Goal: Task Accomplishment & Management: Manage account settings

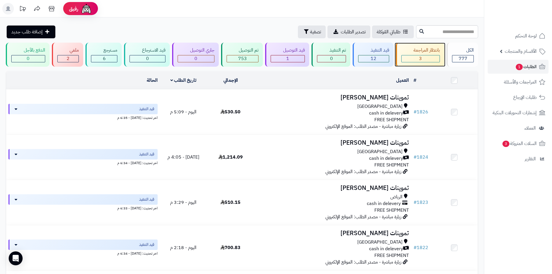
click at [407, 53] on div "بانتظار المراجعة" at bounding box center [420, 50] width 39 height 7
click at [416, 49] on div "بانتظار المراجعة" at bounding box center [420, 50] width 39 height 7
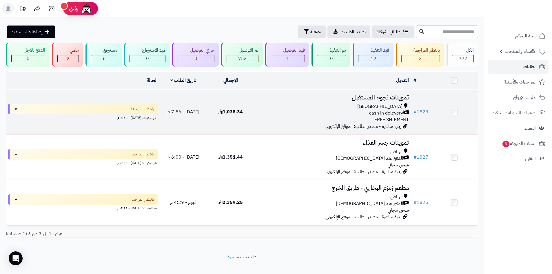
click at [373, 106] on div "[GEOGRAPHIC_DATA]" at bounding box center [332, 106] width 152 height 7
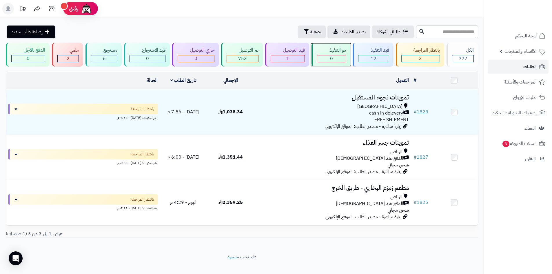
click at [351, 58] on link "تم التنفيذ 0" at bounding box center [330, 55] width 41 height 24
click at [358, 56] on div "12" at bounding box center [373, 58] width 31 height 7
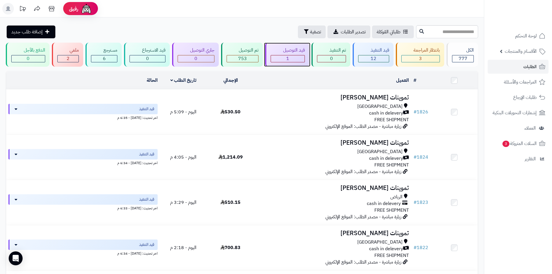
click at [292, 54] on div "قيد التوصيل 1" at bounding box center [287, 55] width 44 height 24
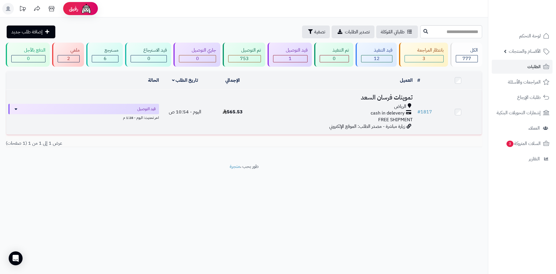
click at [344, 101] on td "تموينات فرسان السعد الرياض cash in delevery FREE SHIPMENT زيارة مباشرة - مصدر ا…" at bounding box center [336, 112] width 159 height 45
click at [343, 100] on h3 "تموينات فرسان السعد" at bounding box center [336, 97] width 154 height 7
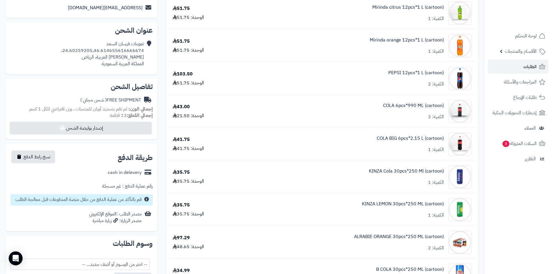
scroll to position [116, 0]
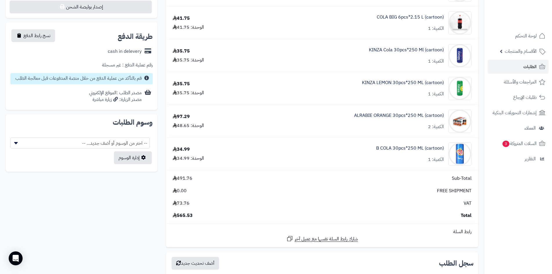
scroll to position [261, 0]
